Goal: Task Accomplishment & Management: Manage account settings

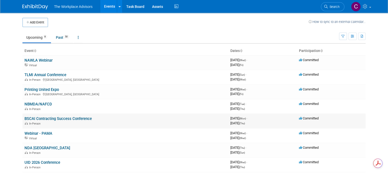
click at [59, 118] on link "BSCAI Contracting Success Conference" at bounding box center [57, 118] width 67 height 5
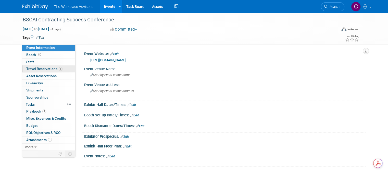
click at [40, 69] on span "Travel Reservations 1" at bounding box center [44, 69] width 36 height 4
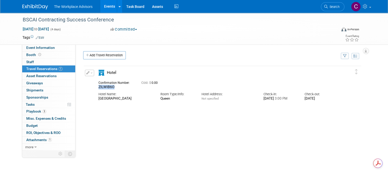
drag, startPoint x: 113, startPoint y: 87, endPoint x: 90, endPoint y: 85, distance: 22.8
click at [95, 85] on div "Confirmation Number: ZILWIB6O" at bounding box center [116, 85] width 43 height 10
copy span "ZILWIB6O"
click at [86, 72] on icon "button" at bounding box center [87, 72] width 3 height 3
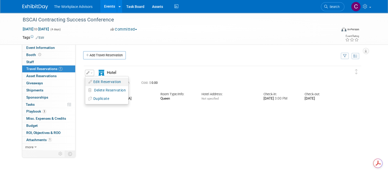
click at [94, 81] on button "Edit Reservation" at bounding box center [106, 81] width 43 height 7
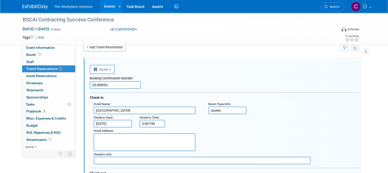
drag, startPoint x: 111, startPoint y: 84, endPoint x: 73, endPoint y: 82, distance: 37.8
click at [75, 82] on div "Event Website: Edit [URL][DOMAIN_NAME] Event Venue Name: Specify event venue na…" at bounding box center [220, 89] width 290 height 106
click at [94, 81] on input "text" at bounding box center [115, 85] width 51 height 8
paste input "976795147"
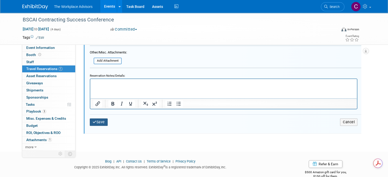
type input "976795147"
click at [98, 119] on button "Save" at bounding box center [99, 121] width 18 height 7
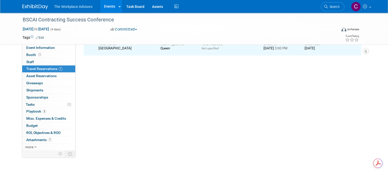
scroll to position [8, 0]
